Goal: Navigation & Orientation: Find specific page/section

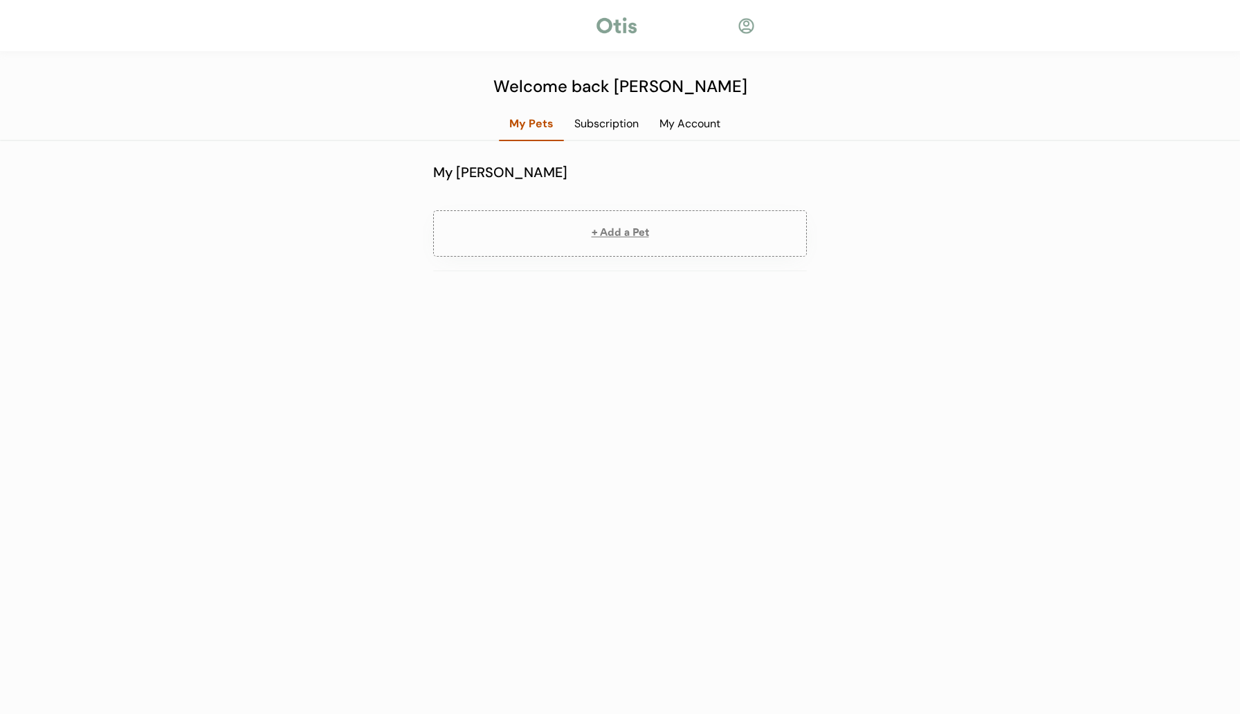
click at [627, 130] on div "Subscription" at bounding box center [606, 123] width 85 height 15
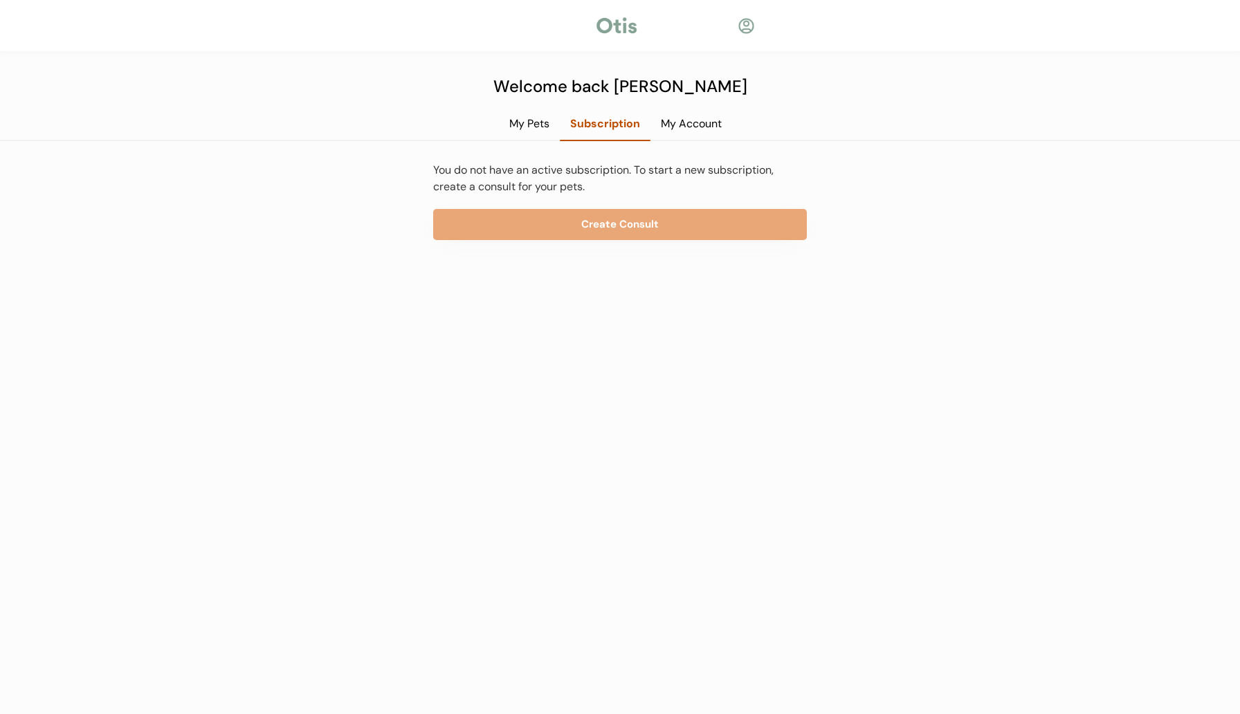
click at [679, 130] on div "My Account" at bounding box center [691, 123] width 82 height 15
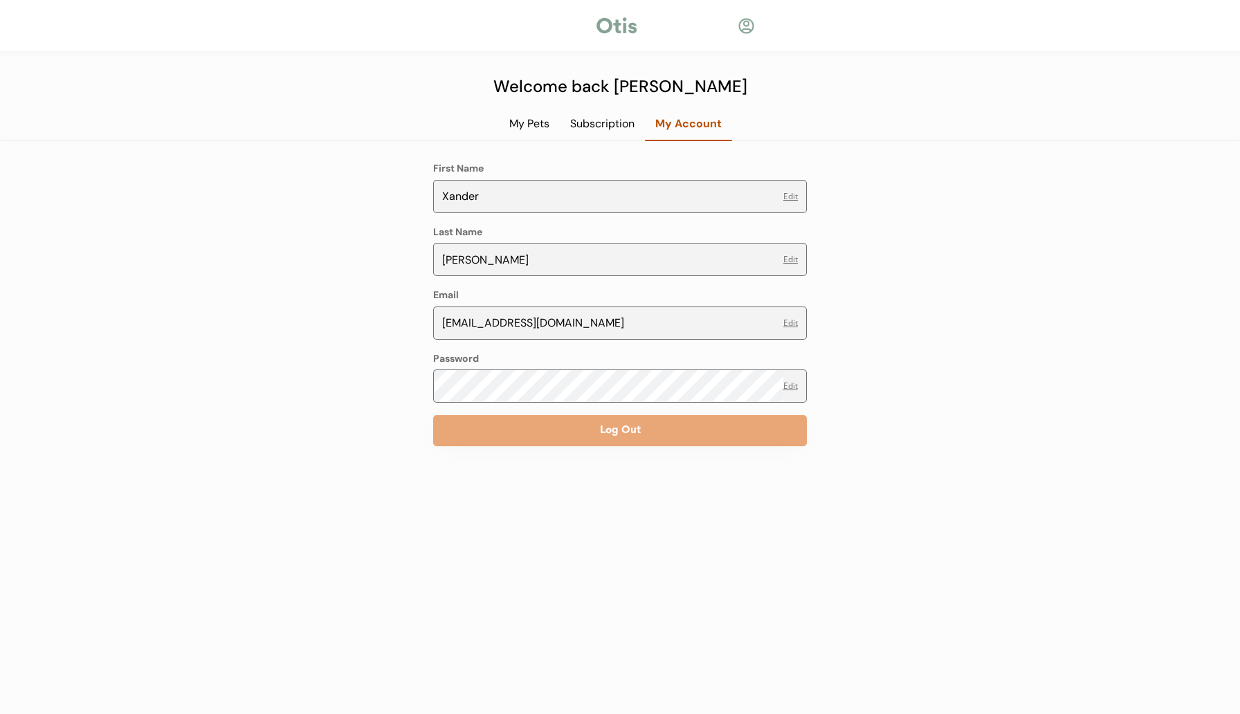
click at [539, 116] on div "My Pets" at bounding box center [529, 123] width 61 height 15
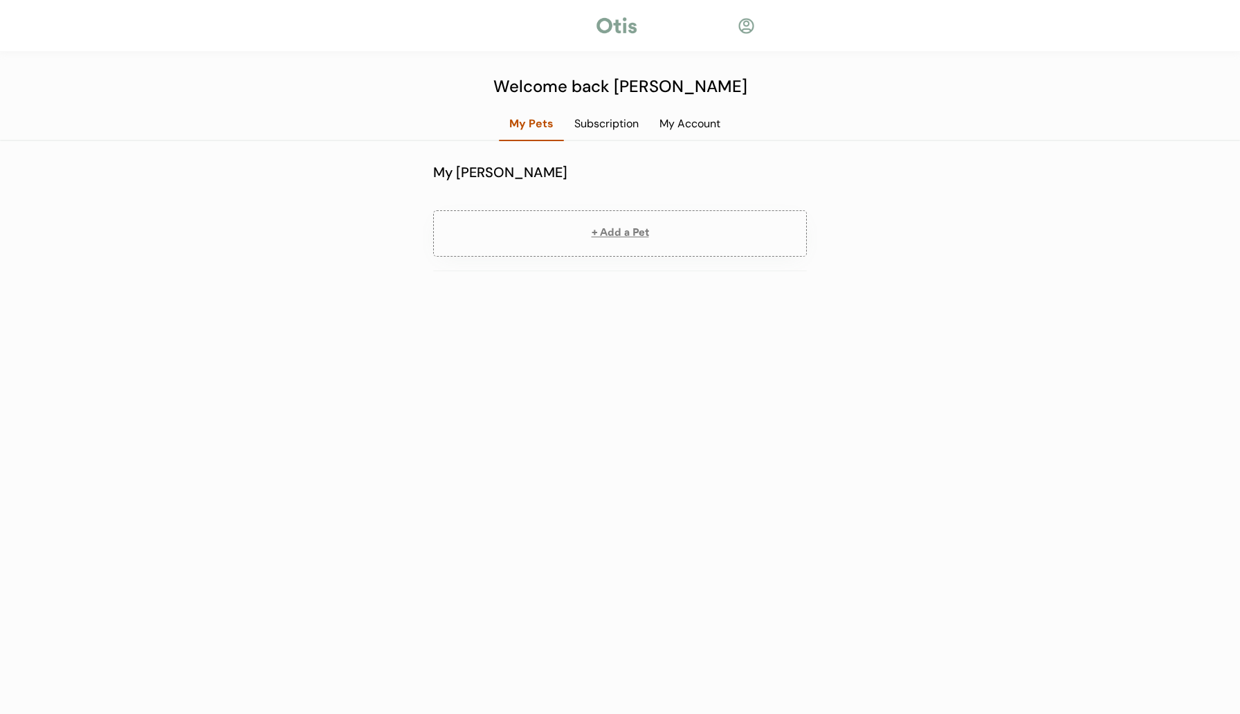
click at [627, 20] on div at bounding box center [616, 25] width 45 height 21
click at [632, 125] on div "Subscription" at bounding box center [606, 123] width 85 height 15
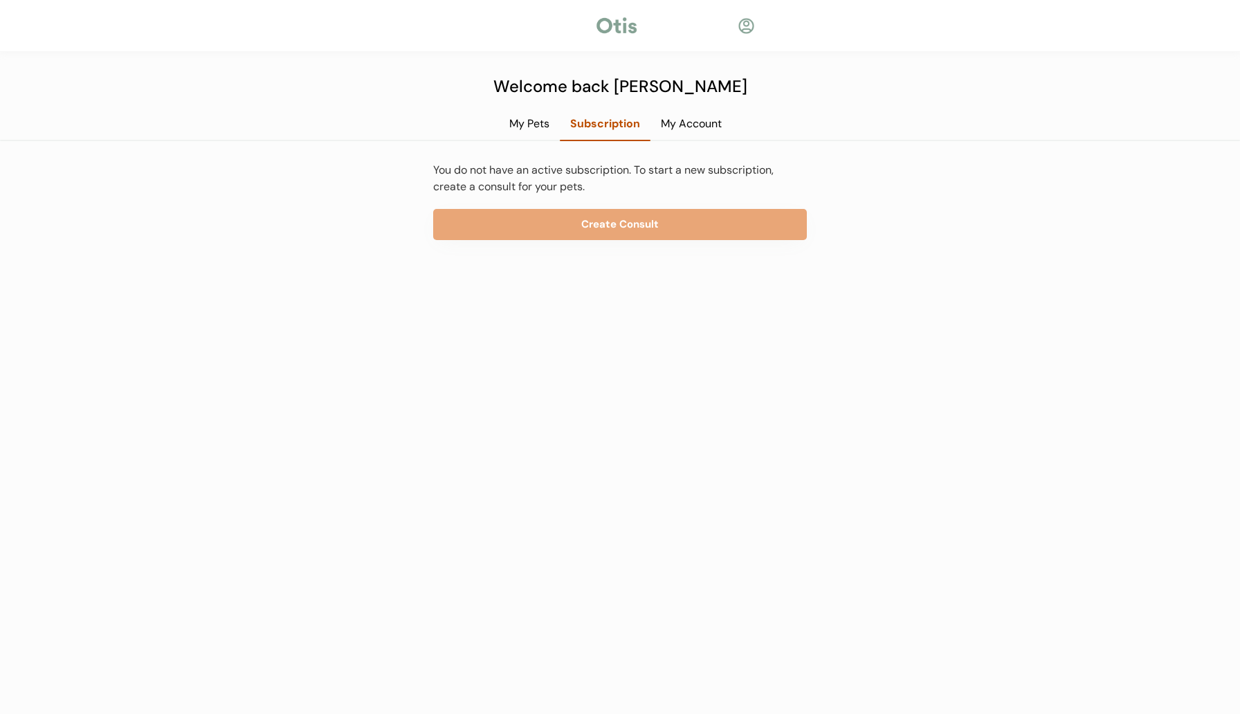
click at [683, 125] on div "My Account" at bounding box center [691, 123] width 82 height 15
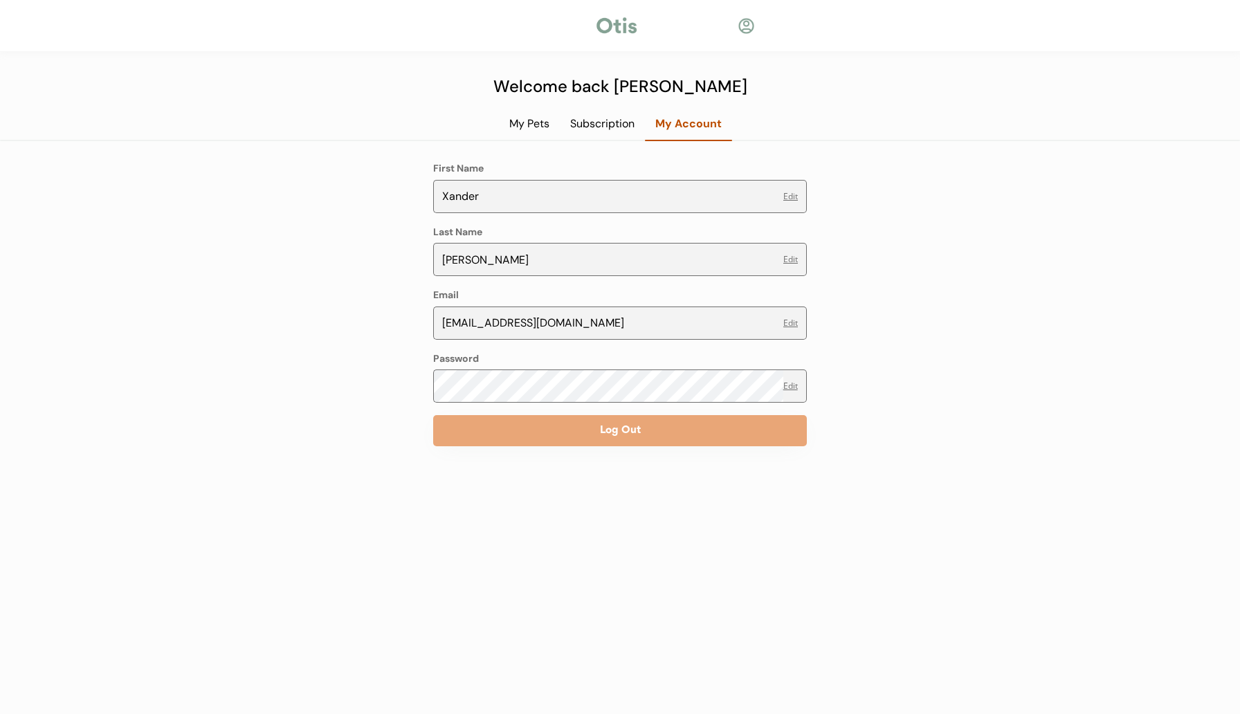
click at [544, 126] on div "My Pets" at bounding box center [529, 123] width 61 height 15
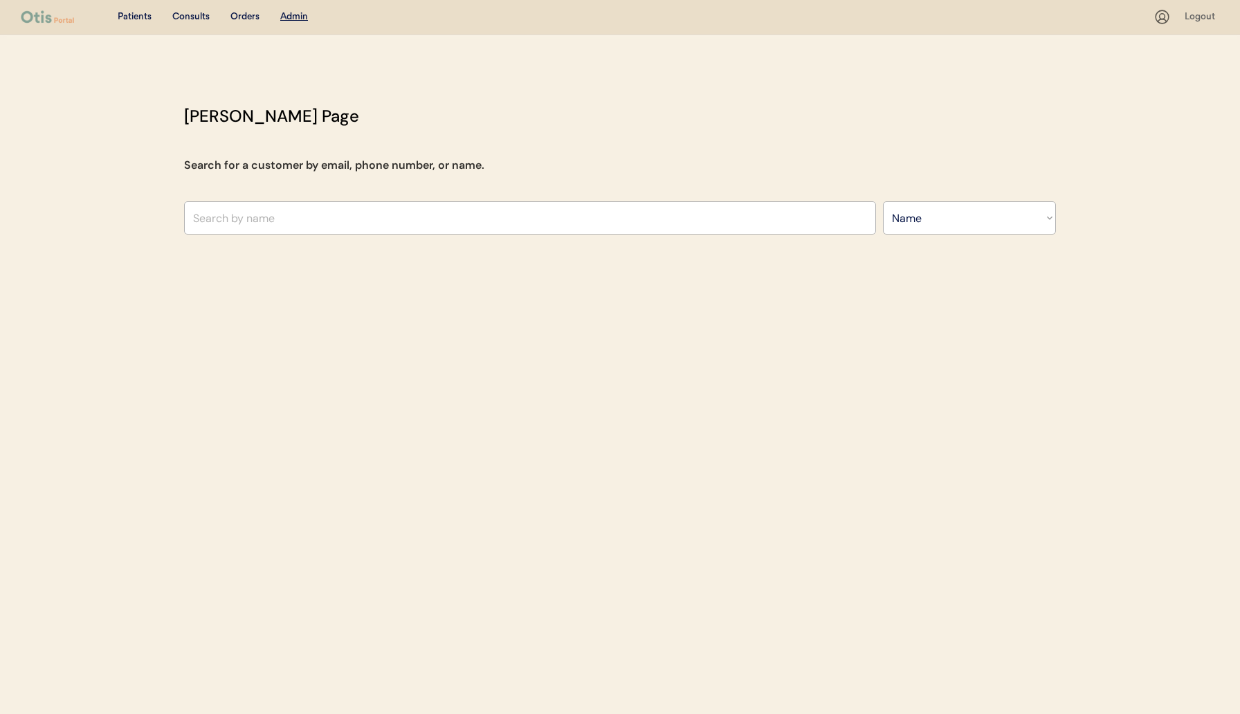
select select ""Name""
click at [144, 20] on div "Patients" at bounding box center [135, 17] width 34 height 14
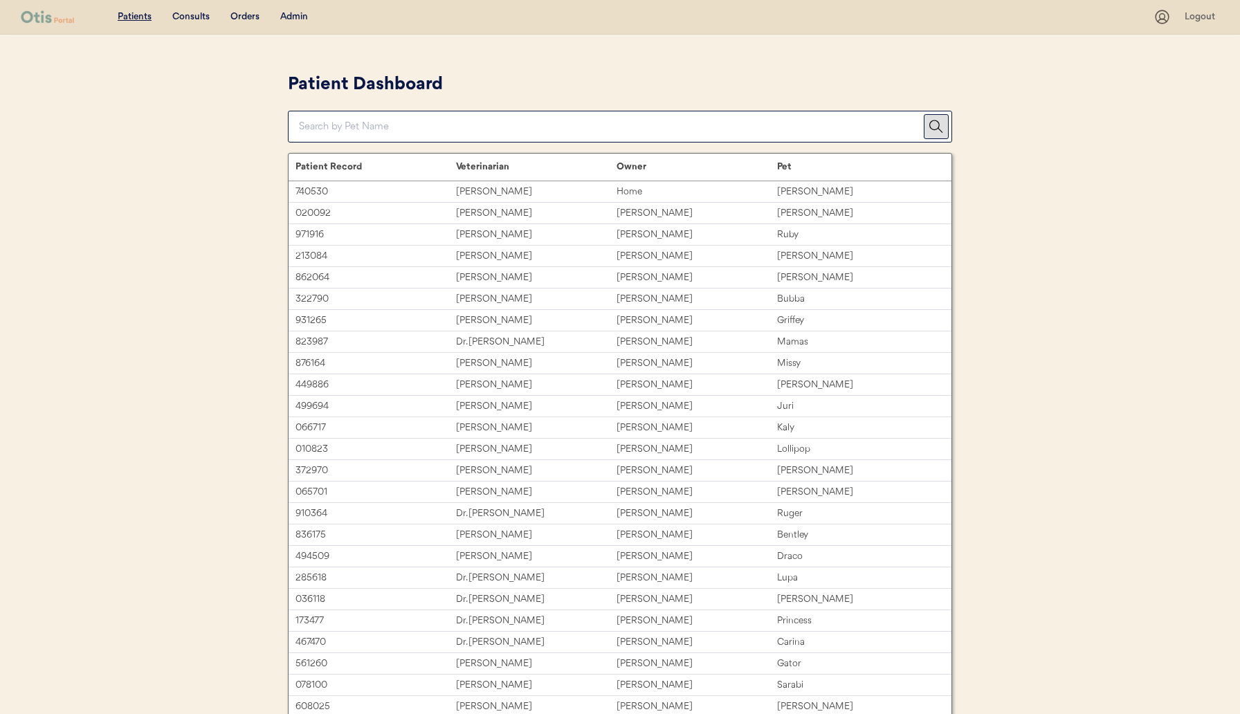
click at [187, 21] on div "Consults" at bounding box center [190, 17] width 37 height 14
